Goal: Use online tool/utility

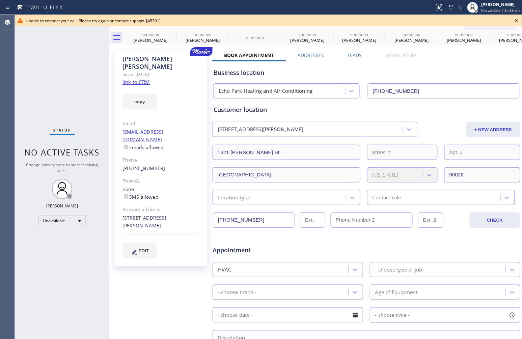
click at [515, 20] on icon at bounding box center [517, 21] width 8 height 8
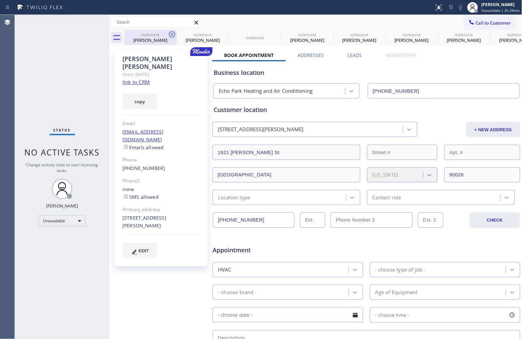
click at [171, 37] on icon at bounding box center [172, 34] width 6 height 6
click at [0, 0] on icon at bounding box center [0, 0] width 0 height 0
type input "[PHONE_NUMBER]"
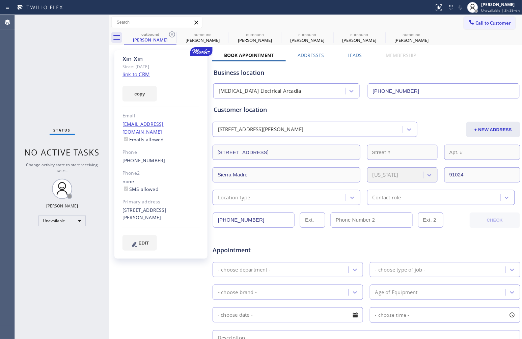
click at [171, 37] on icon at bounding box center [172, 34] width 6 height 6
click at [329, 32] on icon at bounding box center [329, 34] width 8 height 8
type input "[PHONE_NUMBER]"
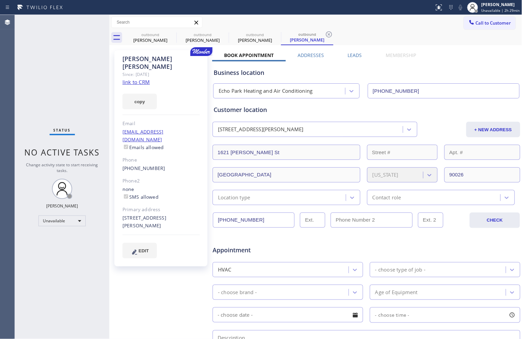
click at [28, 102] on div "Status No active tasks Change activity state to start receiving tasks. [PERSON_…" at bounding box center [62, 177] width 95 height 324
click at [396, 73] on div "Business location" at bounding box center [367, 72] width 306 height 9
